Goal: Task Accomplishment & Management: Use online tool/utility

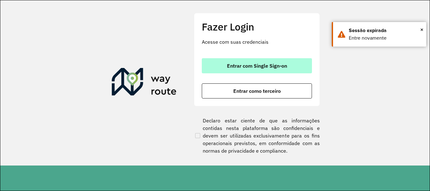
drag, startPoint x: 0, startPoint y: 0, endPoint x: 234, endPoint y: 64, distance: 242.6
click at [234, 64] on span "Entrar com Single Sign-on" at bounding box center [257, 65] width 60 height 5
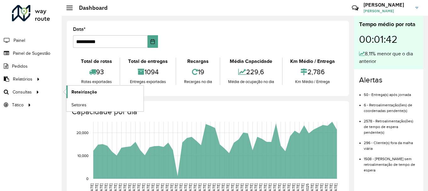
click at [77, 92] on span "Roteirização" at bounding box center [84, 92] width 26 height 7
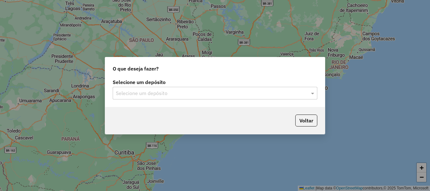
click at [148, 98] on div "Selecione um depósito" at bounding box center [215, 93] width 205 height 13
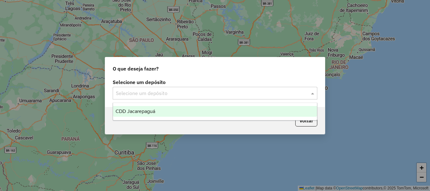
click at [146, 112] on span "CDD Jacarepaguá" at bounding box center [136, 111] width 40 height 5
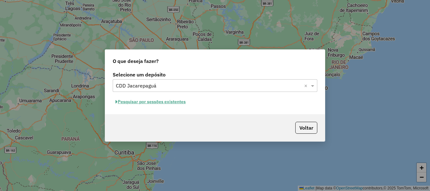
click at [147, 103] on button "Pesquisar por sessões existentes" at bounding box center [151, 102] width 76 height 10
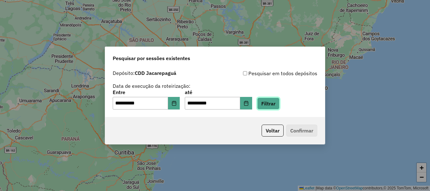
click at [280, 107] on button "Filtrar" at bounding box center [268, 104] width 22 height 12
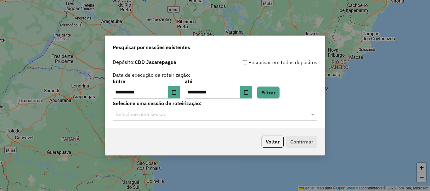
click at [188, 116] on input "text" at bounding box center [209, 115] width 186 height 8
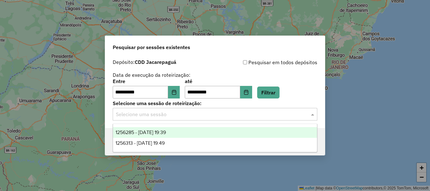
click at [166, 134] on span "1256285 - 30/08/2025 19:39" at bounding box center [141, 132] width 50 height 5
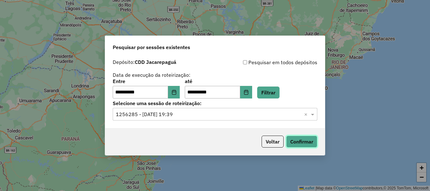
click at [295, 142] on button "Confirmar" at bounding box center [301, 142] width 31 height 12
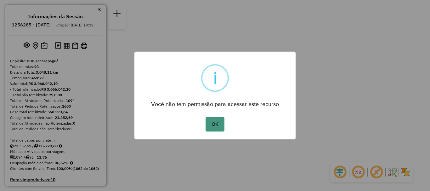
click at [215, 128] on button "OK" at bounding box center [215, 124] width 19 height 14
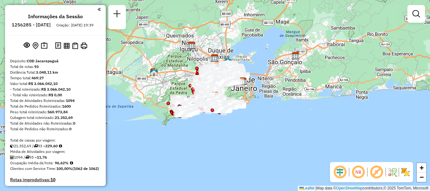
scroll to position [2170, 0]
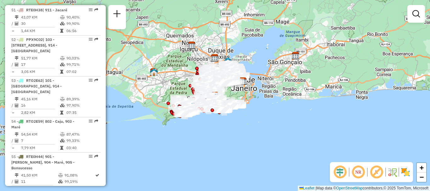
select select "**********"
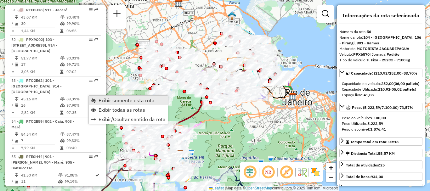
click at [112, 99] on span "Exibir somente esta rota" at bounding box center [127, 100] width 56 height 5
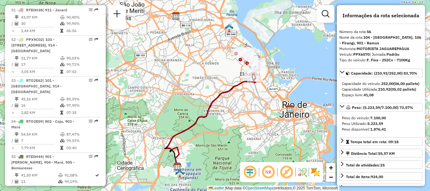
drag, startPoint x: 217, startPoint y: 86, endPoint x: 200, endPoint y: 129, distance: 46.5
click at [200, 129] on div "Janela de atendimento Grade de atendimento Capacidade Transportadoras Veículos …" at bounding box center [215, 95] width 430 height 191
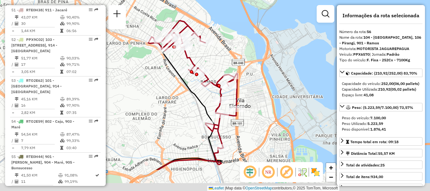
drag, startPoint x: 247, startPoint y: 83, endPoint x: 252, endPoint y: 60, distance: 23.4
click at [252, 60] on div "Janela de atendimento Grade de atendimento Capacidade Transportadoras Veículos …" at bounding box center [215, 95] width 430 height 191
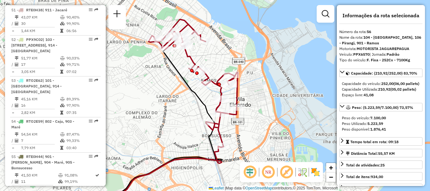
scroll to position [2716, 0]
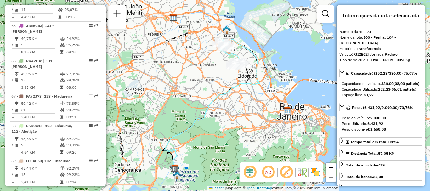
drag, startPoint x: 208, startPoint y: 67, endPoint x: 192, endPoint y: 89, distance: 26.8
click at [192, 89] on div "Janela de atendimento Grade de atendimento Capacidade Transportadoras Veículos …" at bounding box center [215, 95] width 430 height 191
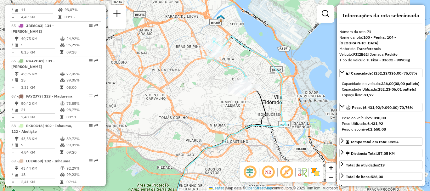
drag, startPoint x: 221, startPoint y: 90, endPoint x: 207, endPoint y: 94, distance: 14.5
click at [207, 94] on div "Janela de atendimento Grade de atendimento Capacidade Transportadoras Veículos …" at bounding box center [215, 95] width 430 height 191
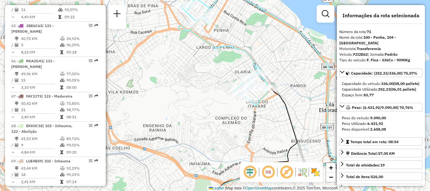
scroll to position [2205, 0]
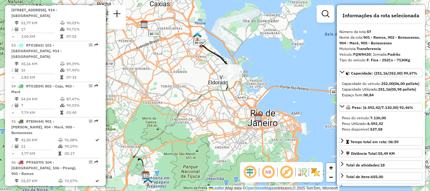
drag, startPoint x: 229, startPoint y: 81, endPoint x: 214, endPoint y: 87, distance: 16.0
click at [214, 87] on icon at bounding box center [183, 125] width 96 height 104
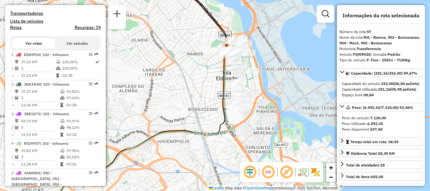
scroll to position [2246, 0]
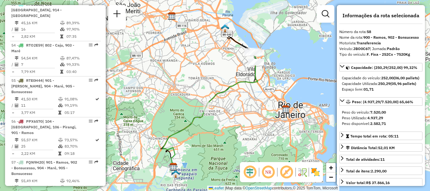
drag, startPoint x: 244, startPoint y: 64, endPoint x: 224, endPoint y: 91, distance: 33.5
click at [224, 91] on div "Janela de atendimento Grade de atendimento Capacidade Transportadoras Veículos …" at bounding box center [215, 95] width 430 height 191
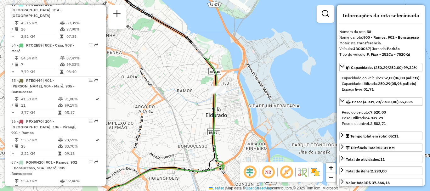
scroll to position [2135, 0]
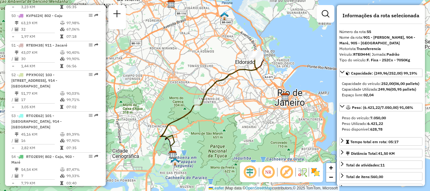
drag, startPoint x: 240, startPoint y: 59, endPoint x: 237, endPoint y: 71, distance: 12.7
click at [237, 71] on icon at bounding box center [209, 106] width 95 height 101
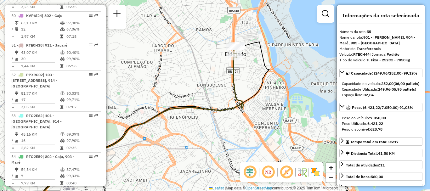
drag, startPoint x: 240, startPoint y: 46, endPoint x: 246, endPoint y: 81, distance: 35.6
click at [246, 81] on div "Janela de atendimento Grade de atendimento Capacidade Transportadoras Veículos …" at bounding box center [215, 95] width 430 height 191
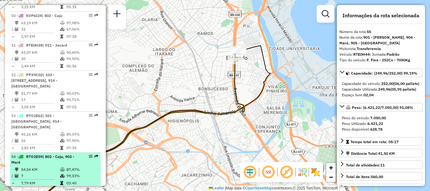
click at [42, 167] on td "54,54 KM" at bounding box center [40, 170] width 39 height 6
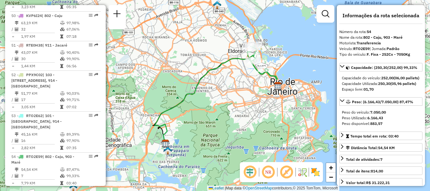
drag, startPoint x: 236, startPoint y: 63, endPoint x: 219, endPoint y: 77, distance: 21.9
click at [224, 74] on div "Janela de atendimento Grade de atendimento Capacidade Transportadoras Veículos …" at bounding box center [215, 95] width 430 height 191
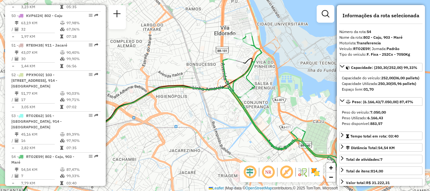
drag, startPoint x: 248, startPoint y: 59, endPoint x: 248, endPoint y: 69, distance: 10.4
click at [248, 69] on icon at bounding box center [133, 137] width 238 height 159
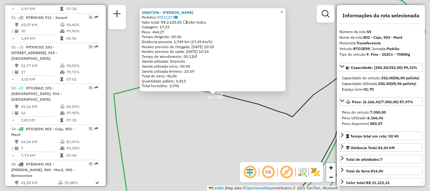
scroll to position [2186, 0]
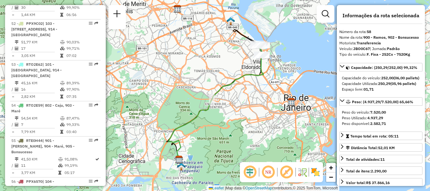
drag, startPoint x: 231, startPoint y: 68, endPoint x: 201, endPoint y: 76, distance: 31.1
click at [201, 76] on div "Janela de atendimento Grade de atendimento Capacidade Transportadoras Veículos …" at bounding box center [215, 95] width 430 height 191
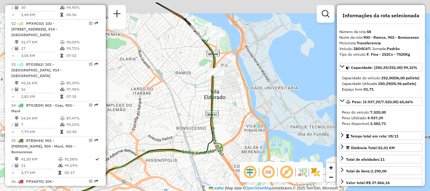
drag, startPoint x: 228, startPoint y: 54, endPoint x: 235, endPoint y: 69, distance: 17.2
click at [235, 69] on div "Janela de atendimento Grade de atendimento Capacidade Transportadoras Veículos …" at bounding box center [215, 95] width 430 height 191
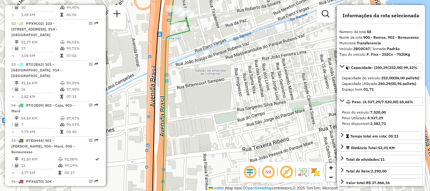
drag, startPoint x: 213, startPoint y: 52, endPoint x: 247, endPoint y: 122, distance: 77.9
click at [247, 122] on div "Janela de atendimento Grade de atendimento Capacidade Transportadoras Veículos …" at bounding box center [215, 95] width 430 height 191
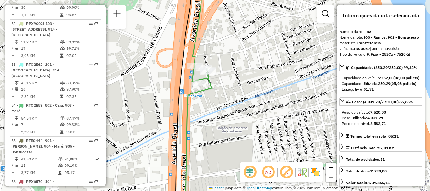
drag, startPoint x: 206, startPoint y: 46, endPoint x: 246, endPoint y: 145, distance: 107.5
click at [246, 145] on div "Janela de atendimento Grade de atendimento Capacidade Transportadoras Veículos …" at bounding box center [215, 95] width 430 height 191
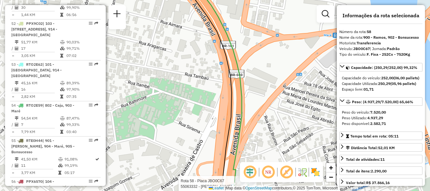
drag, startPoint x: 235, startPoint y: 117, endPoint x: 235, endPoint y: 129, distance: 12.0
click at [235, 125] on div "Rota 58 - Placa JBO0C67 55063332 - [PERSON_NAME] de atendimento Grade de atendi…" at bounding box center [215, 95] width 430 height 191
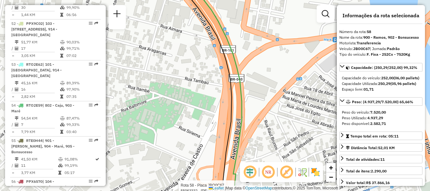
drag, startPoint x: 210, startPoint y: 105, endPoint x: 210, endPoint y: 129, distance: 23.6
click at [210, 128] on div "Rota 58 - Placa JBO0C67 55063332 - [PERSON_NAME] de atendimento Grade de atendi…" at bounding box center [215, 95] width 430 height 191
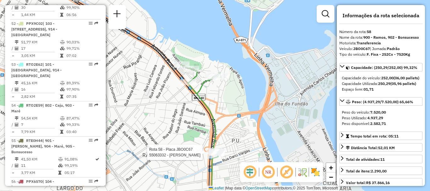
drag, startPoint x: 200, startPoint y: 62, endPoint x: 200, endPoint y: 94, distance: 32.4
click at [200, 94] on icon at bounding box center [201, 109] width 40 height 91
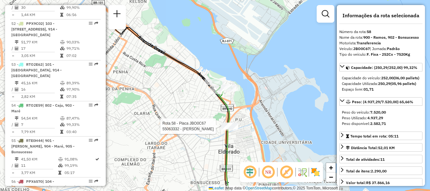
scroll to position [1817, 0]
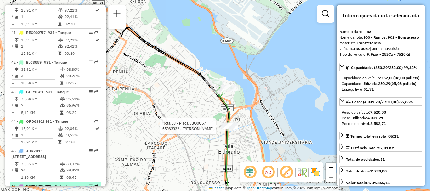
click at [41, 184] on div "46 - RTS2D73 | 923 - Engenho Dentro" at bounding box center [44, 189] width 67 height 11
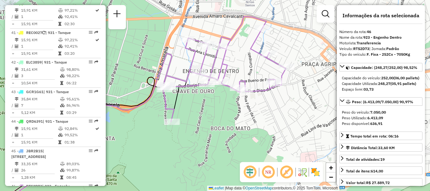
scroll to position [2581, 0]
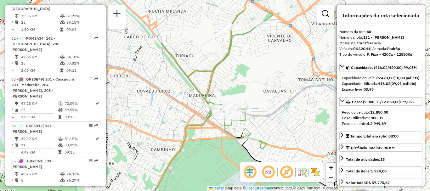
drag, startPoint x: 221, startPoint y: 55, endPoint x: 231, endPoint y: 85, distance: 31.0
click at [231, 85] on div "Janela de atendimento Grade de atendimento Capacidade Transportadoras Veículos …" at bounding box center [215, 95] width 430 height 191
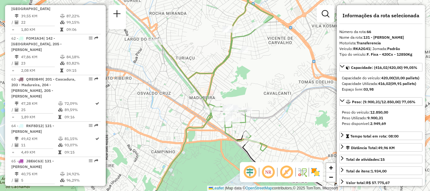
drag, startPoint x: 231, startPoint y: 85, endPoint x: 232, endPoint y: 92, distance: 7.6
click at [232, 92] on div "Janela de atendimento Grade de atendimento Capacidade Transportadoras Veículos …" at bounding box center [215, 95] width 430 height 191
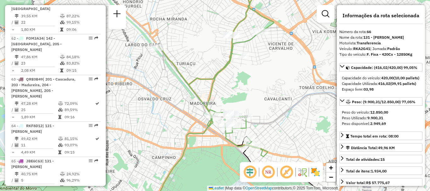
scroll to position [2475, 0]
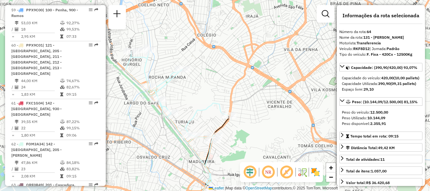
scroll to position [2363, 0]
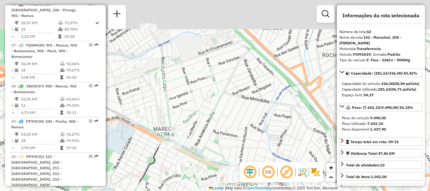
drag, startPoint x: 224, startPoint y: 49, endPoint x: 202, endPoint y: 117, distance: 71.2
click at [202, 117] on icon at bounding box center [188, 140] width 118 height 157
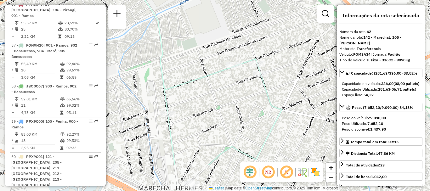
drag, startPoint x: 213, startPoint y: 122, endPoint x: 243, endPoint y: 57, distance: 71.0
click at [238, 65] on div "Janela de atendimento Grade de atendimento Capacidade Transportadoras Veículos …" at bounding box center [215, 95] width 430 height 191
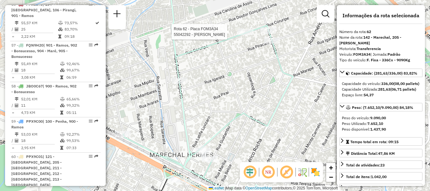
drag, startPoint x: 232, startPoint y: 146, endPoint x: 124, endPoint y: 88, distance: 122.6
click at [139, 96] on div "Rota 62 - Placa FOM3A34 55042292 - [PERSON_NAME] COS Janela de atendimento Grad…" at bounding box center [215, 95] width 430 height 191
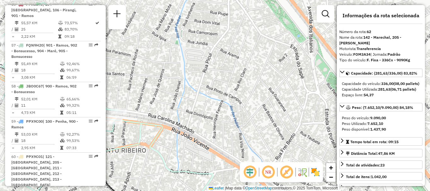
drag, startPoint x: 157, startPoint y: 94, endPoint x: 303, endPoint y: 96, distance: 145.2
click at [258, 96] on div "Rota 62 - Placa FOM3A34 55042292 - [PERSON_NAME] COS Janela de atendimento Grad…" at bounding box center [215, 95] width 430 height 191
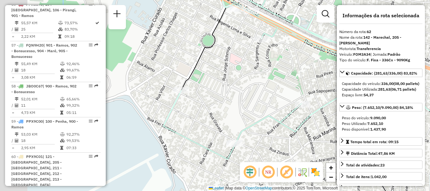
drag, startPoint x: 167, startPoint y: 124, endPoint x: 268, endPoint y: 138, distance: 101.9
click at [268, 138] on icon at bounding box center [281, 73] width 237 height 171
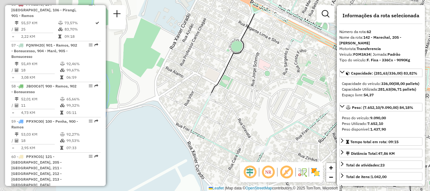
click at [268, 138] on icon at bounding box center [310, 73] width 237 height 184
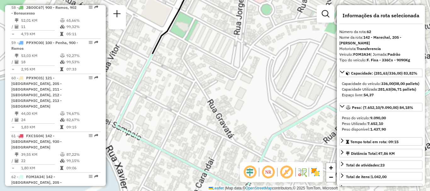
click at [268, 138] on icon at bounding box center [353, 8] width 474 height 368
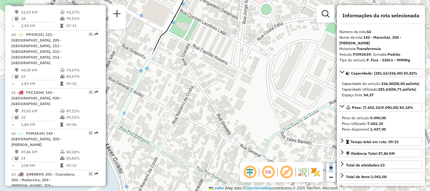
drag, startPoint x: 267, startPoint y: 138, endPoint x: 260, endPoint y: 137, distance: 7.4
click at [260, 137] on div "Janela de atendimento Grade de atendimento Capacidade Transportadoras Veículos …" at bounding box center [215, 95] width 430 height 191
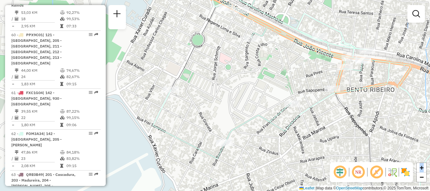
drag, startPoint x: 266, startPoint y: 117, endPoint x: 250, endPoint y: 113, distance: 16.3
click at [250, 113] on div "Janela de atendimento Grade de atendimento Capacidade Transportadoras Veículos …" at bounding box center [215, 95] width 430 height 191
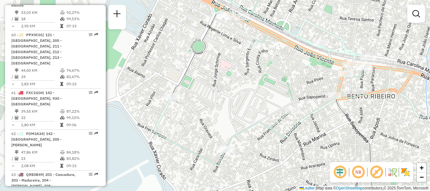
drag, startPoint x: 252, startPoint y: 114, endPoint x: 252, endPoint y: 120, distance: 6.3
click at [252, 120] on div "Janela de atendimento Grade de atendimento Capacidade Transportadoras Veículos …" at bounding box center [215, 95] width 430 height 191
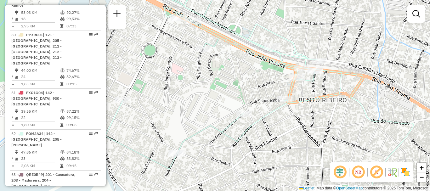
drag, startPoint x: 295, startPoint y: 119, endPoint x: 246, endPoint y: 122, distance: 48.6
click at [246, 122] on div "Janela de atendimento Grade de atendimento Capacidade Transportadoras Veículos …" at bounding box center [215, 95] width 430 height 191
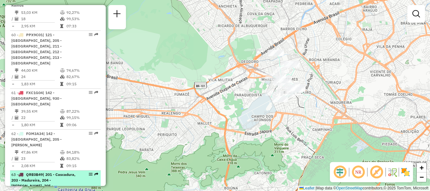
click at [79, 172] on div "63 - QRE0B49 | 201 - [GEOGRAPHIC_DATA], 203 - Madureira, 204 - [PERSON_NAME], 2…" at bounding box center [55, 183] width 88 height 23
select select "**********"
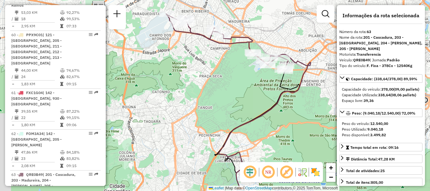
drag, startPoint x: 178, startPoint y: 55, endPoint x: 201, endPoint y: 64, distance: 24.7
click at [201, 64] on div "Janela de atendimento Grade de atendimento Capacidade Transportadoras Veículos …" at bounding box center [215, 95] width 430 height 191
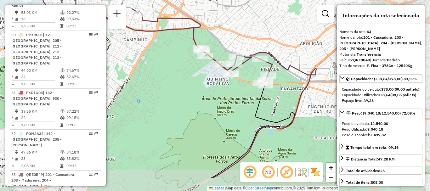
drag, startPoint x: 297, startPoint y: 77, endPoint x: 191, endPoint y: 44, distance: 111.2
click at [191, 44] on div "Janela de atendimento Grade de atendimento Capacidade Transportadoras Veículos …" at bounding box center [215, 95] width 430 height 191
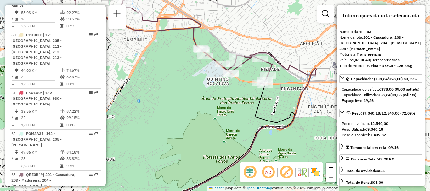
scroll to position [1853, 0]
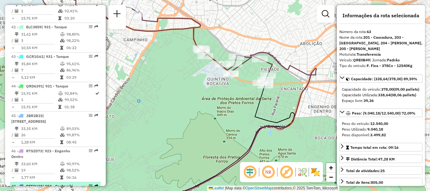
click at [82, 184] on div "47 - RTE0H31 | 913 - Cachambi, 921 - Engenho Novo, 922 - Meier, 923 - [GEOGRAPH…" at bounding box center [55, 192] width 88 height 17
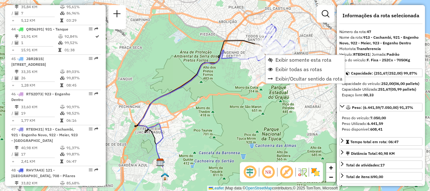
scroll to position [1939, 0]
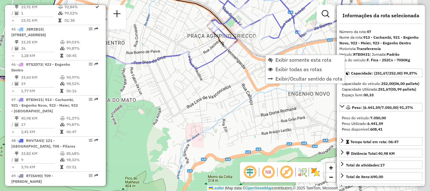
drag, startPoint x: 245, startPoint y: 64, endPoint x: 214, endPoint y: 52, distance: 33.4
click at [214, 52] on div "Janela de atendimento Grade de atendimento Capacidade Transportadoras Veículos …" at bounding box center [215, 95] width 430 height 191
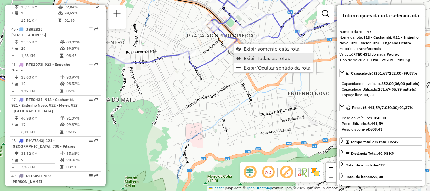
click at [248, 58] on span "Exibir todas as rotas" at bounding box center [267, 58] width 47 height 5
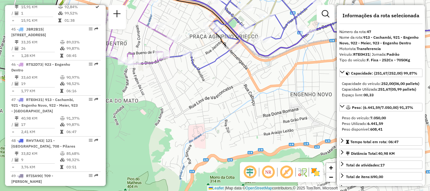
drag, startPoint x: 210, startPoint y: 58, endPoint x: 241, endPoint y: 70, distance: 33.1
click at [240, 70] on div "Janela de atendimento Grade de atendimento Capacidade Transportadoras Veículos …" at bounding box center [215, 95] width 430 height 191
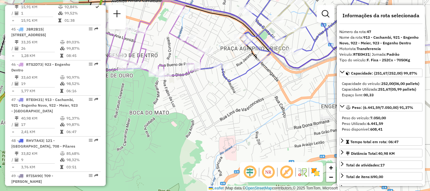
scroll to position [2434, 0]
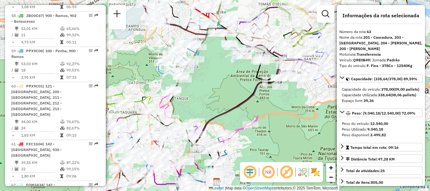
drag, startPoint x: 91, startPoint y: 96, endPoint x: 87, endPoint y: 96, distance: 4.1
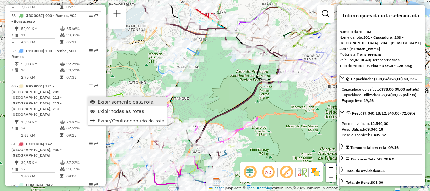
click at [95, 100] on link "Exibir somente esta rota" at bounding box center [127, 101] width 79 height 9
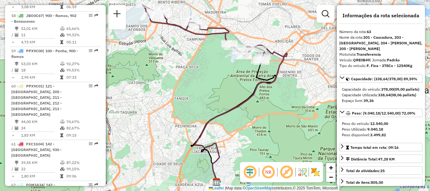
scroll to position [1717, 0]
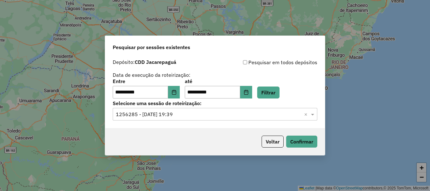
click at [255, 180] on div "**********" at bounding box center [215, 95] width 430 height 191
